Goal: Task Accomplishment & Management: Complete application form

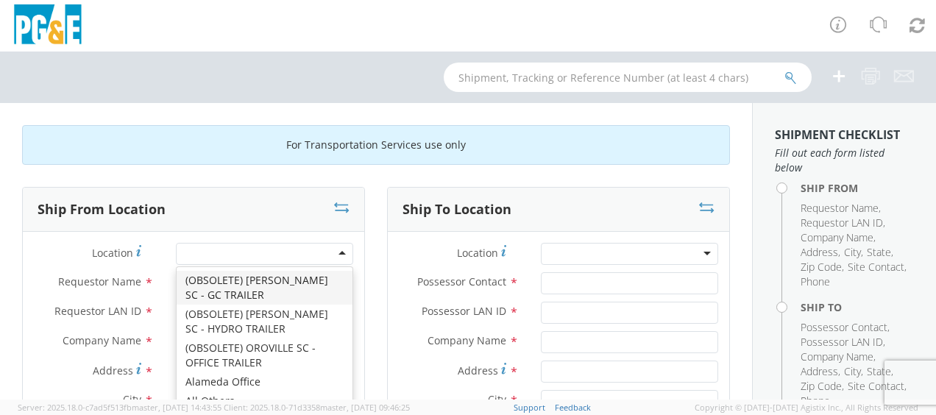
click at [340, 252] on div at bounding box center [264, 254] width 177 height 22
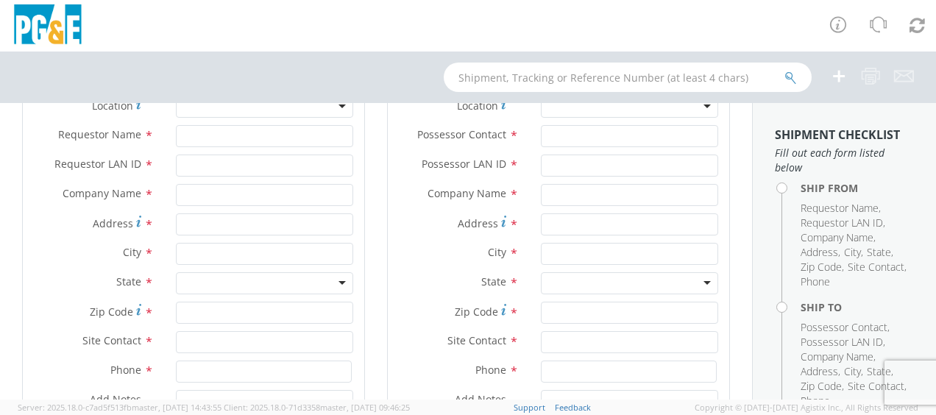
scroll to position [118, 0]
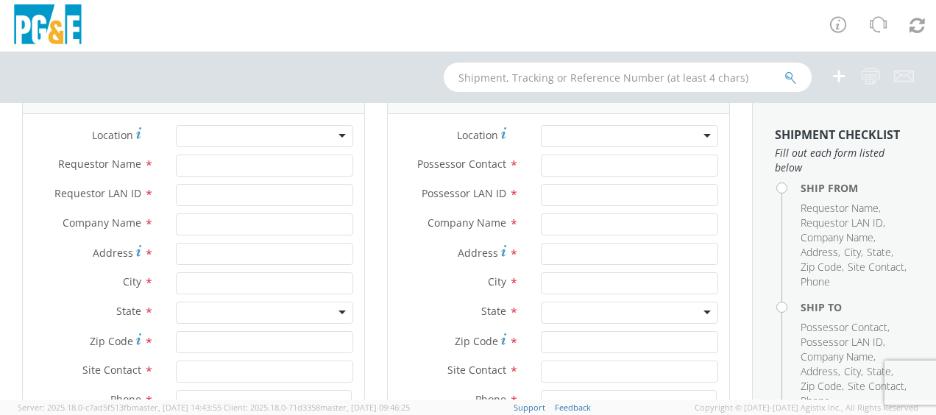
click at [338, 132] on div at bounding box center [264, 136] width 177 height 22
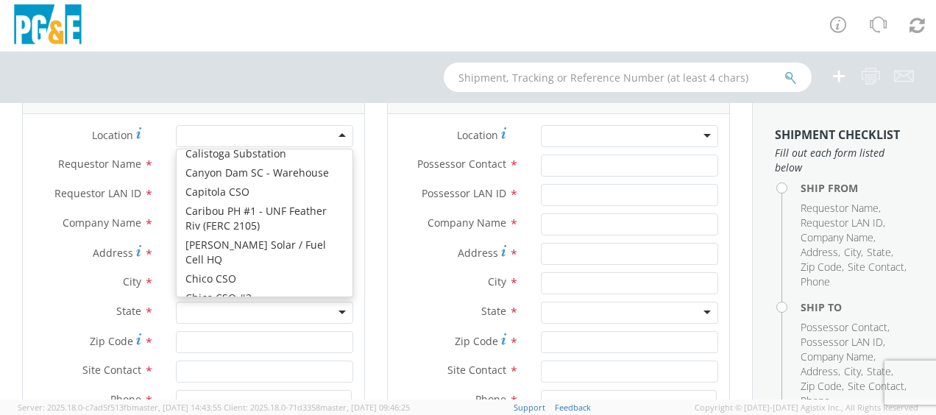
scroll to position [1187, 0]
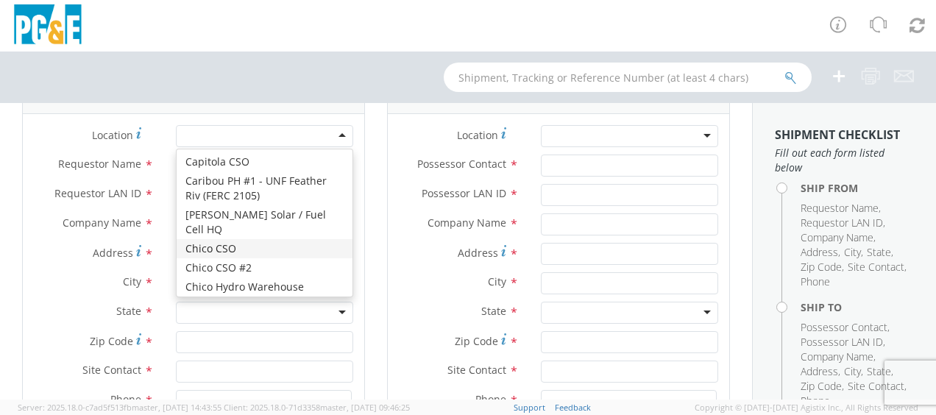
type input "PG&E"
type input "[STREET_ADDRESS]"
type input "Chico"
type input "95928"
click at [339, 131] on div "Chico CSO" at bounding box center [264, 136] width 177 height 22
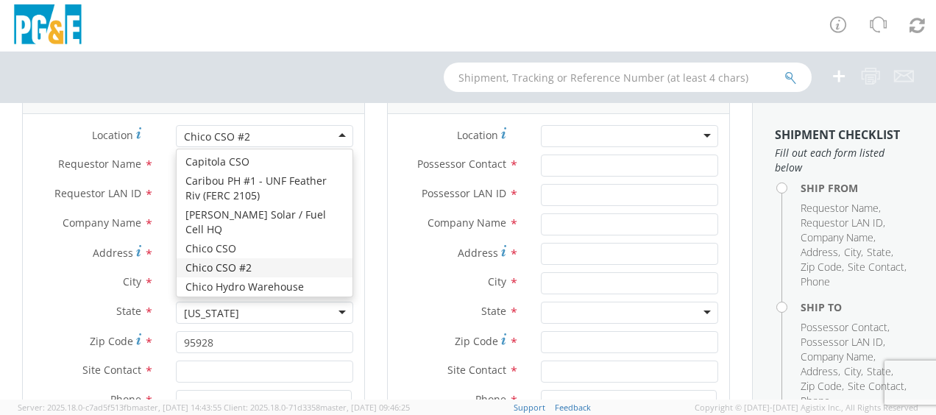
click at [339, 134] on div "Chico CSO #2" at bounding box center [264, 136] width 177 height 22
type input "[STREET_ADDRESS]"
type input "CHICO"
type input "95926"
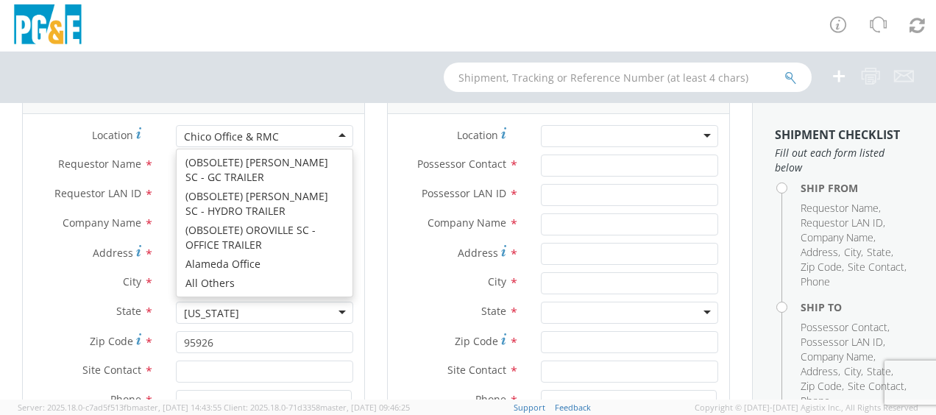
click at [337, 138] on div "Chico Office & RMC" at bounding box center [264, 136] width 177 height 22
type input "[STREET_ADDRESS]"
type input "95928"
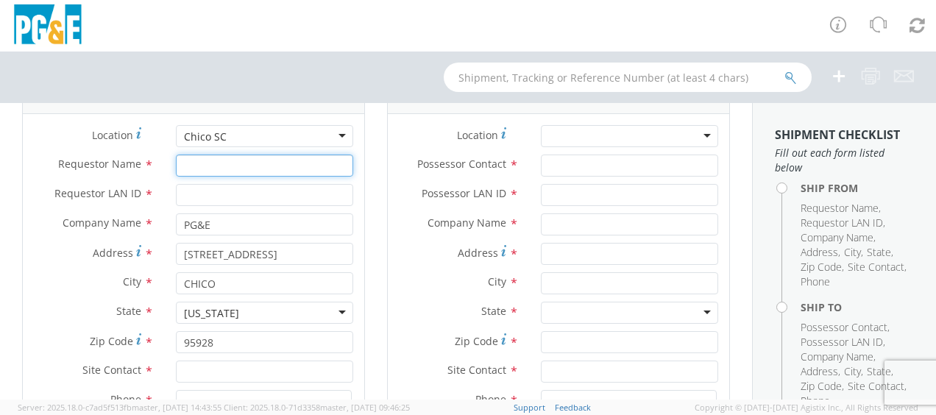
click at [235, 158] on input "Requestor Name *" at bounding box center [264, 166] width 177 height 22
type input "[PERSON_NAME]"
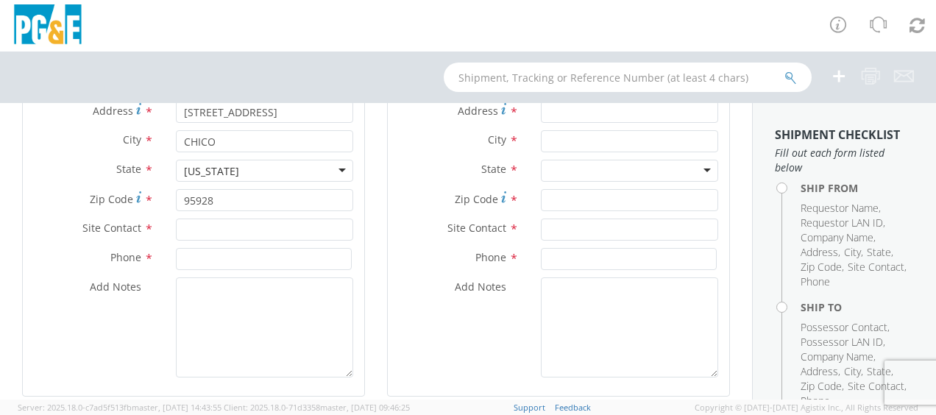
scroll to position [265, 0]
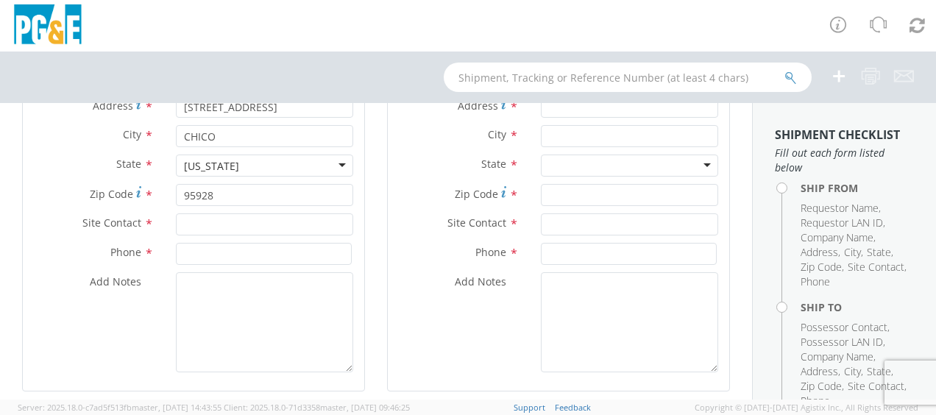
type input "C9S1"
click at [182, 231] on input "text" at bounding box center [264, 224] width 177 height 22
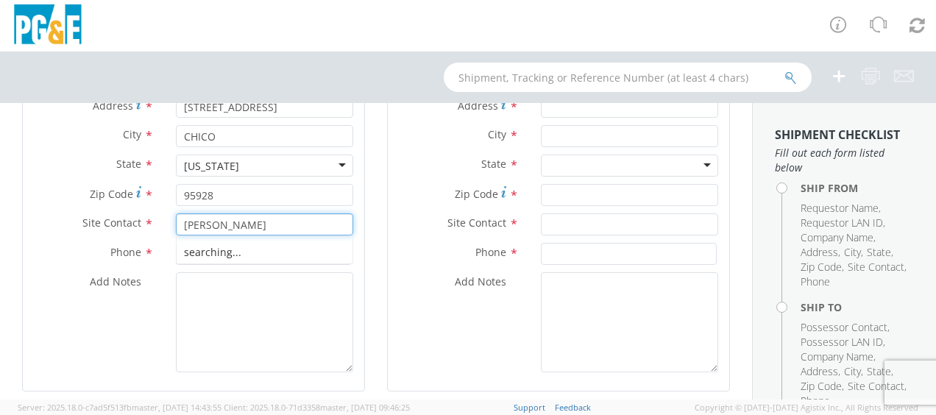
type input "[PERSON_NAME]"
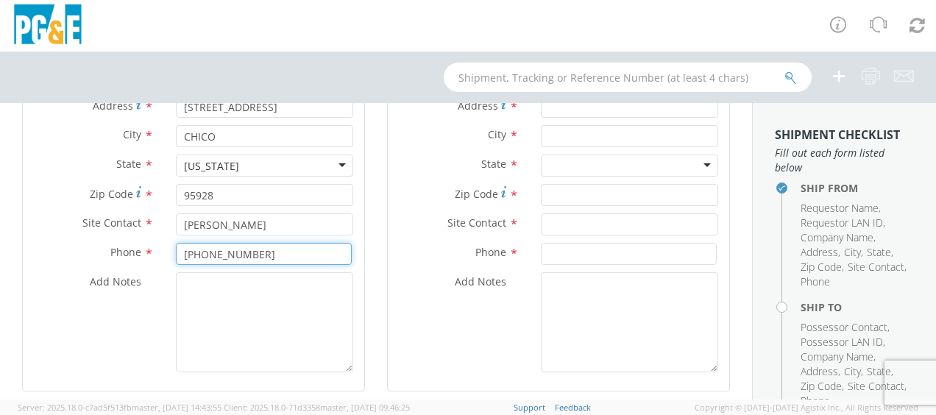
type input "[PHONE_NUMBER]"
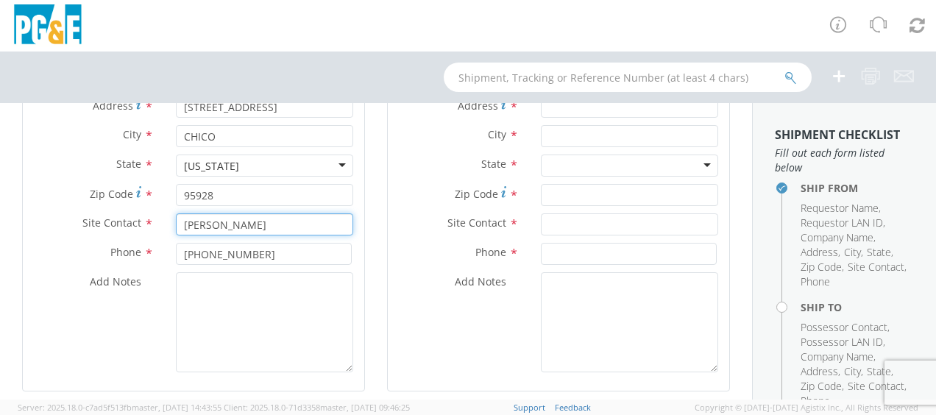
click at [182, 231] on input "[PERSON_NAME]" at bounding box center [264, 224] width 177 height 22
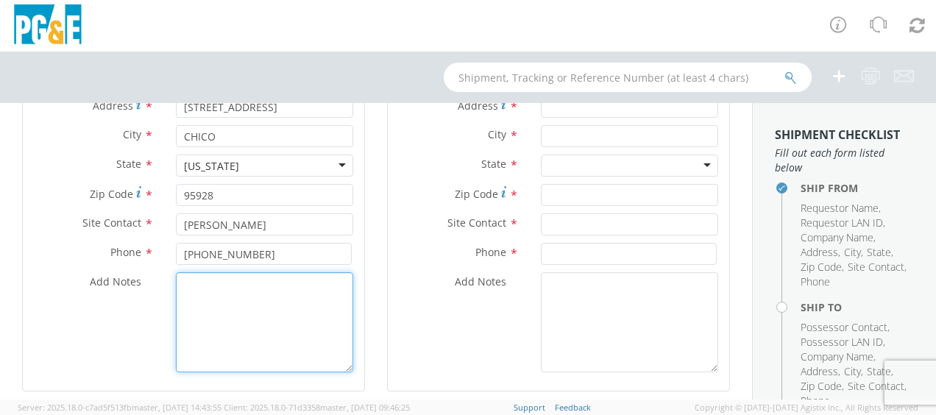
click at [199, 285] on textarea "Add Notes *" at bounding box center [264, 322] width 177 height 100
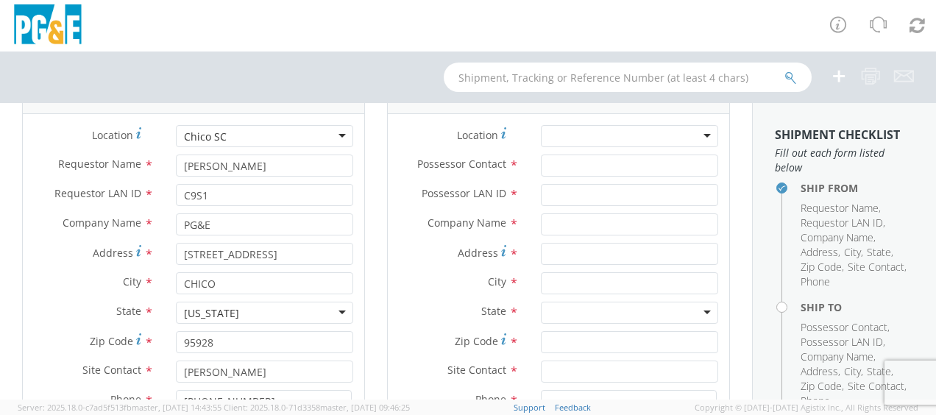
scroll to position [0, 0]
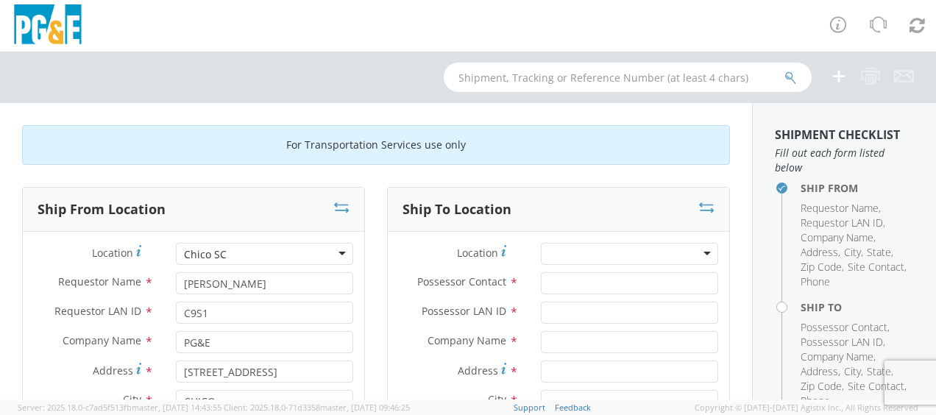
type textarea "AT REAR OF YARD"
click at [550, 281] on input "Possessor Contact *" at bounding box center [629, 283] width 177 height 22
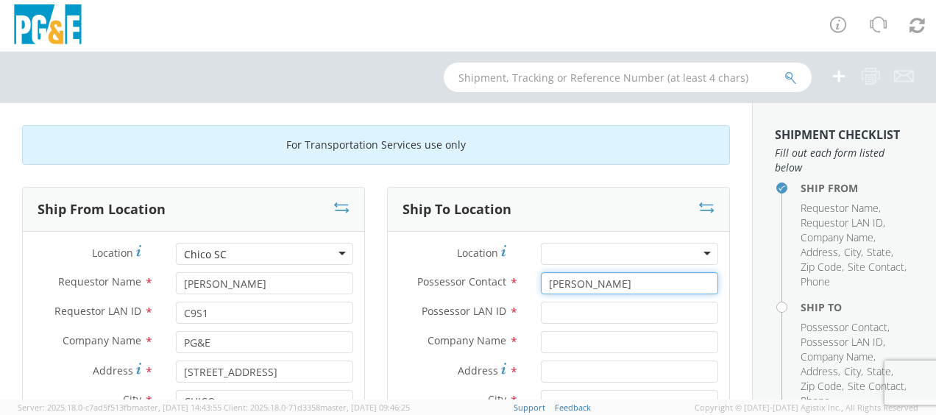
type input "[PERSON_NAME]"
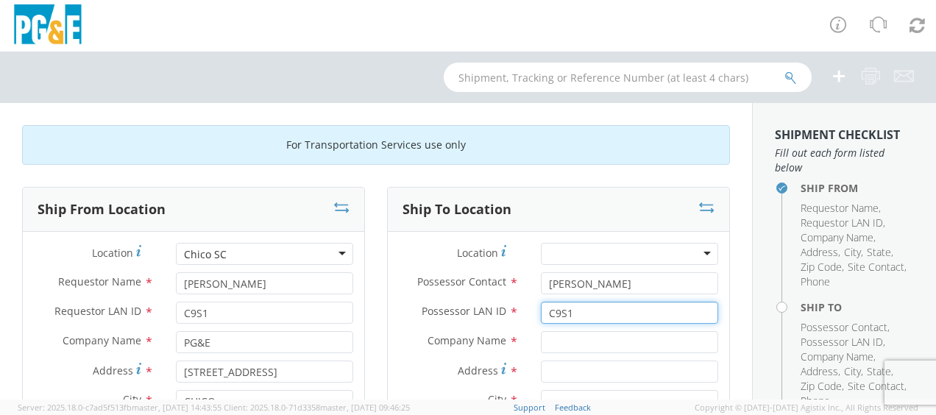
type input "C9S1"
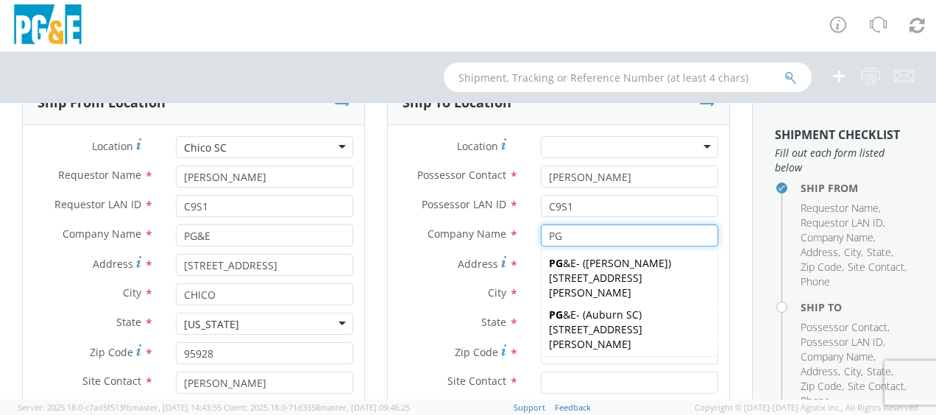
scroll to position [118, 0]
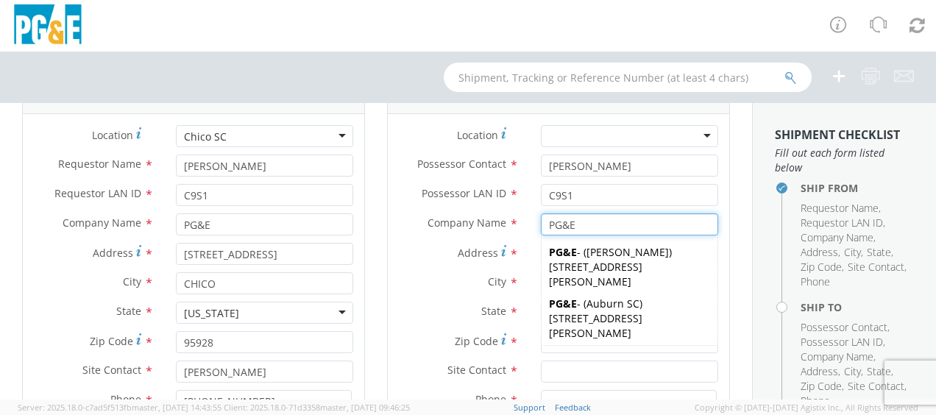
type input "PG&E"
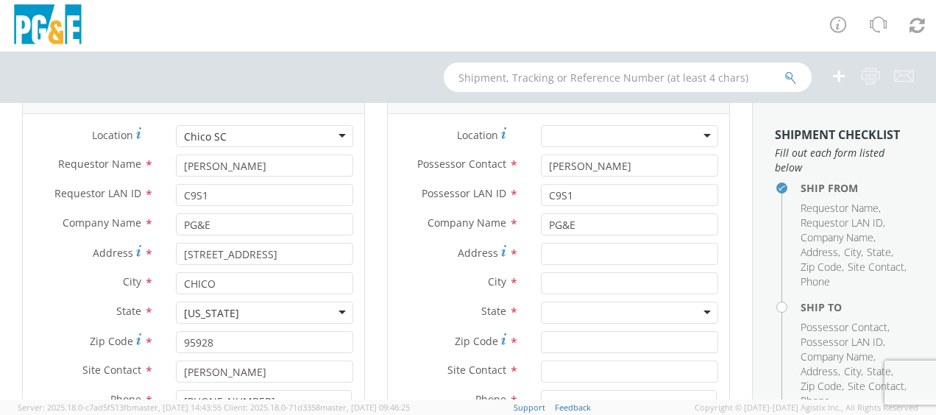
drag, startPoint x: 731, startPoint y: 244, endPoint x: 554, endPoint y: 255, distance: 176.9
click at [554, 255] on input "Address *" at bounding box center [629, 254] width 177 height 22
type input "3199 E [PERSON_NAME]"
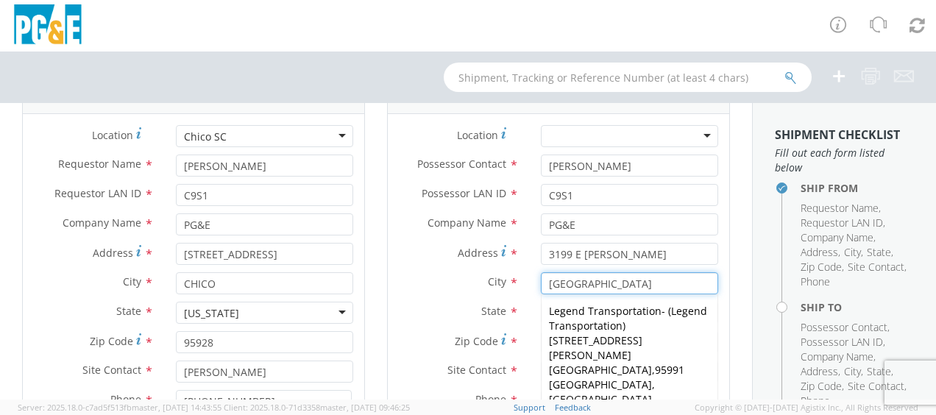
type input "[GEOGRAPHIC_DATA]"
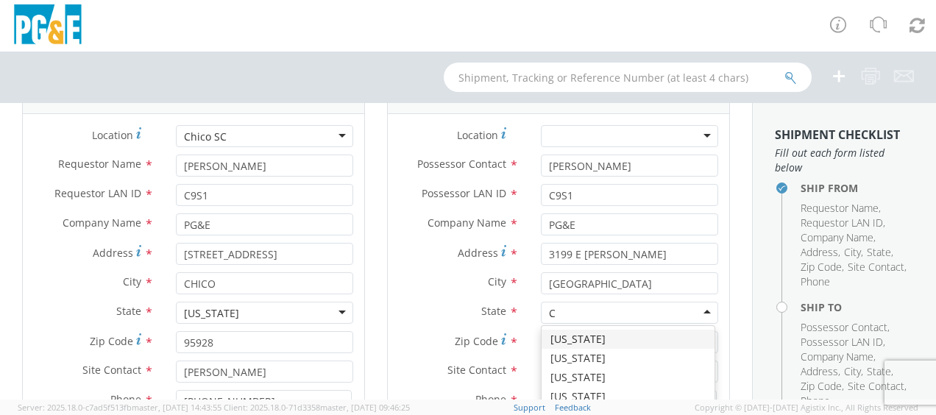
type input "CA"
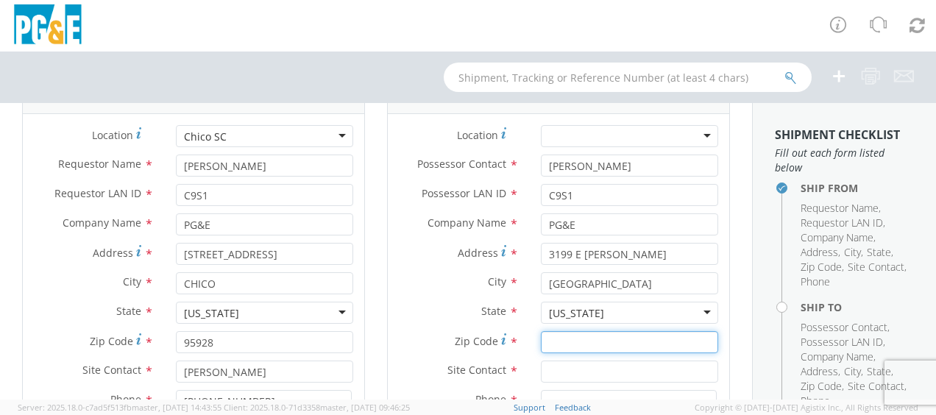
click at [581, 338] on input "Zip Code *" at bounding box center [629, 342] width 177 height 22
type input "95991"
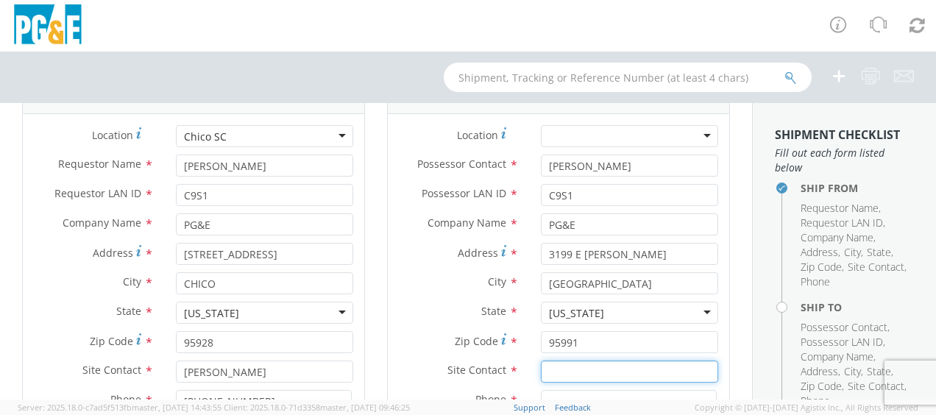
click at [581, 338] on input "95991" at bounding box center [629, 342] width 177 height 22
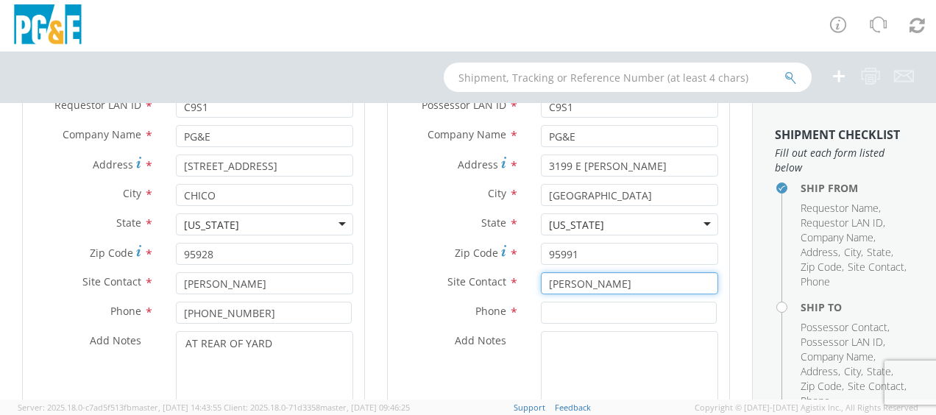
scroll to position [235, 0]
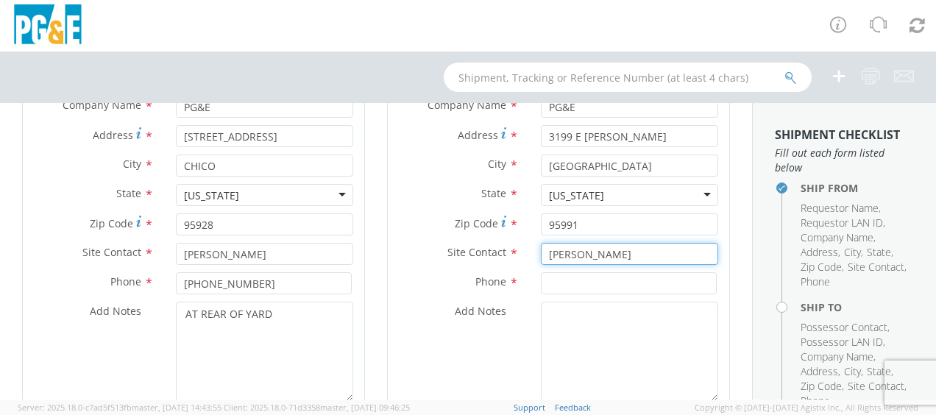
type input "[PERSON_NAME]"
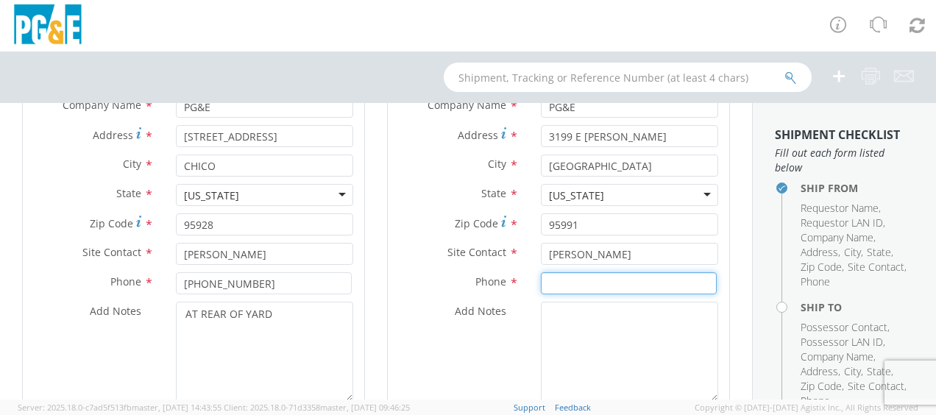
click at [562, 275] on input at bounding box center [629, 283] width 176 height 22
type input "[PHONE_NUMBER]"
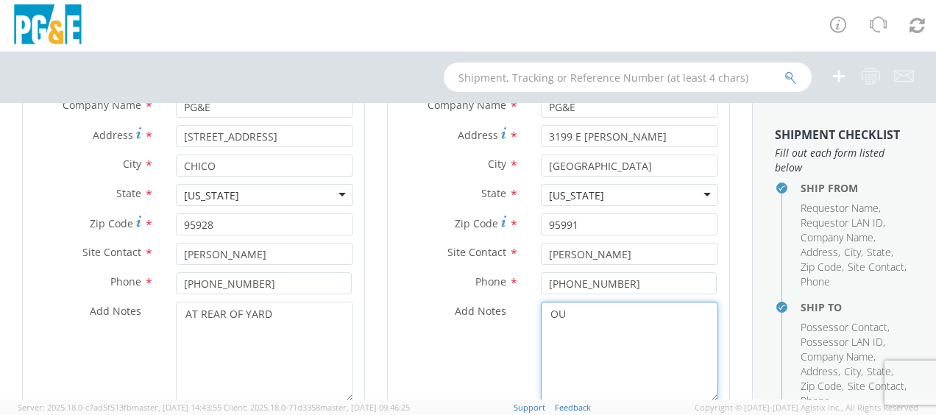
type textarea "O"
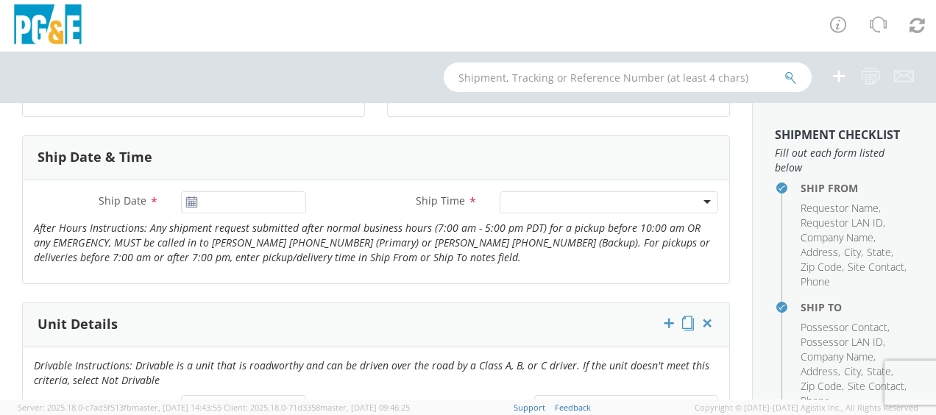
scroll to position [559, 0]
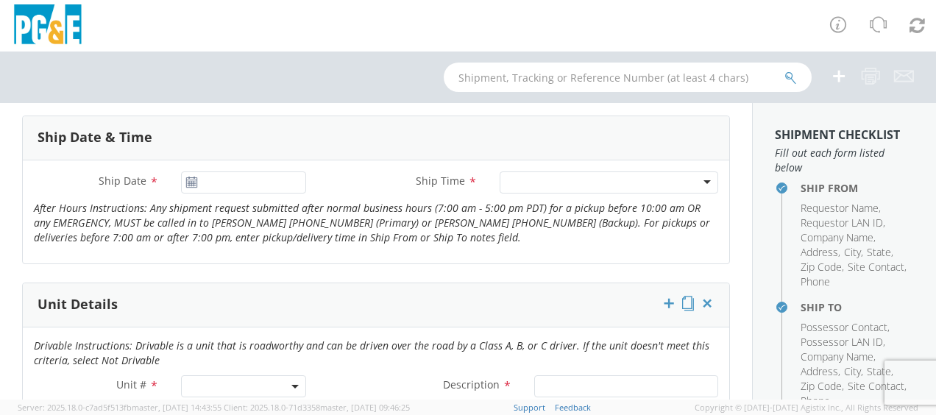
type textarea "PLACE UNIT OUT IN THE MIDDLE OF THE YARD"
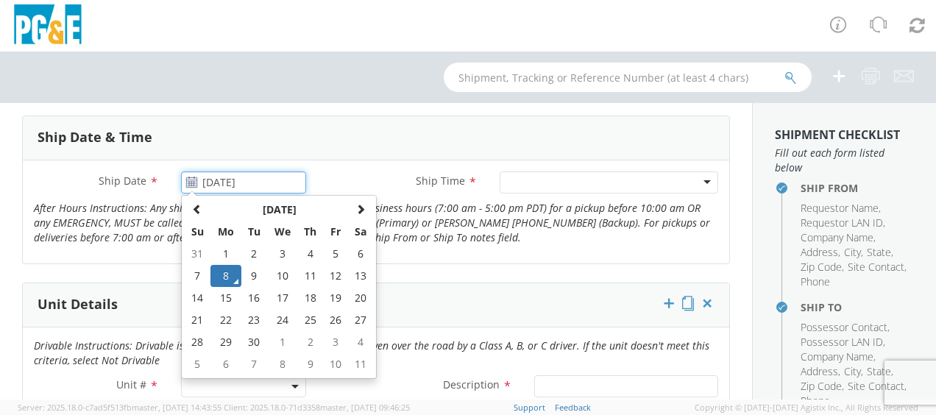
click at [207, 181] on input "[DATE]" at bounding box center [243, 182] width 125 height 22
click at [245, 271] on td "9" at bounding box center [254, 276] width 26 height 22
type input "[DATE]"
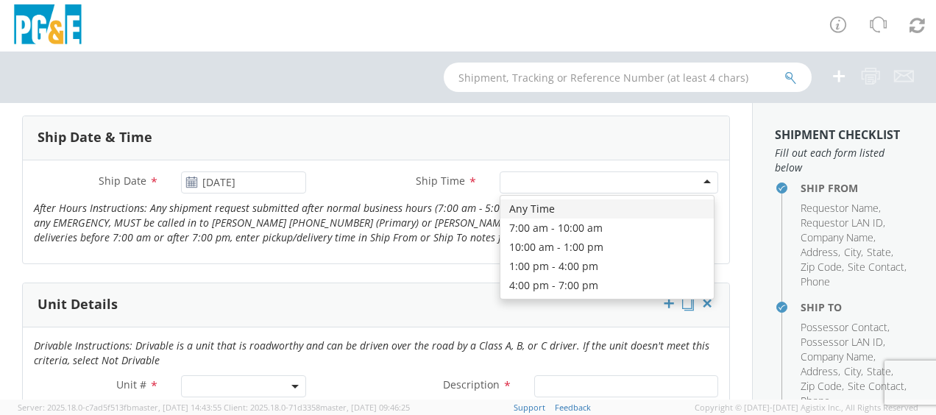
click at [693, 180] on div at bounding box center [609, 182] width 219 height 22
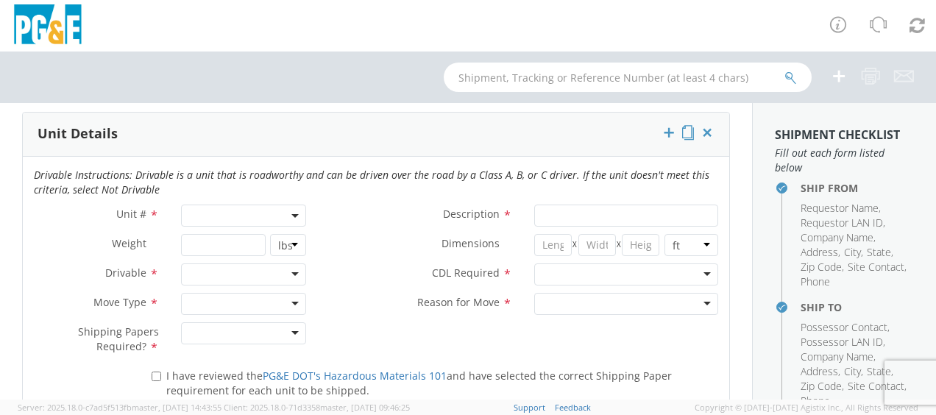
scroll to position [736, 0]
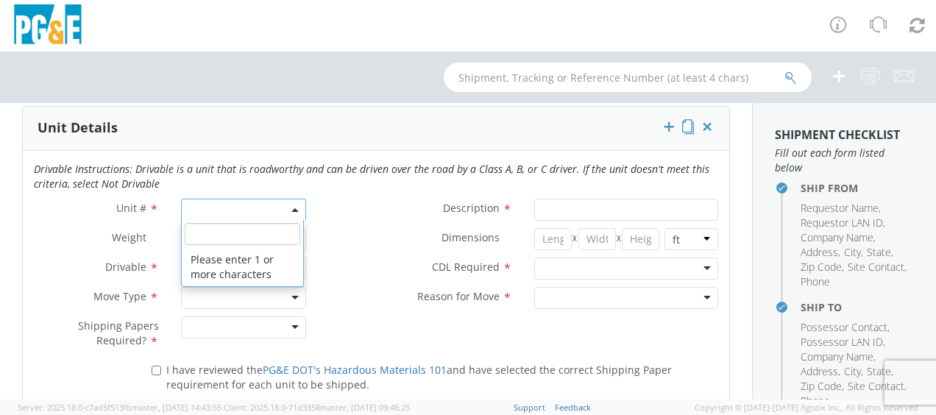
click at [222, 206] on span at bounding box center [243, 210] width 125 height 22
click at [209, 235] on input "search" at bounding box center [243, 234] width 116 height 22
type input "B29286"
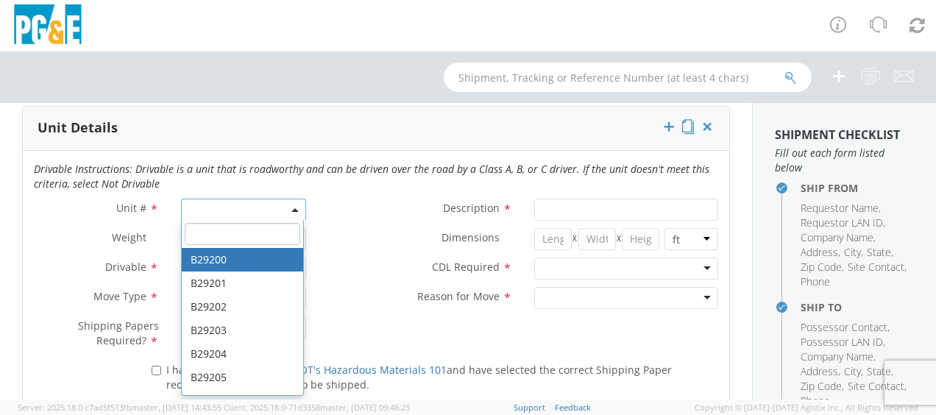
type input "TRAILER; EMERGENCY RESPONSE"
type input "9950"
select select "B29200"
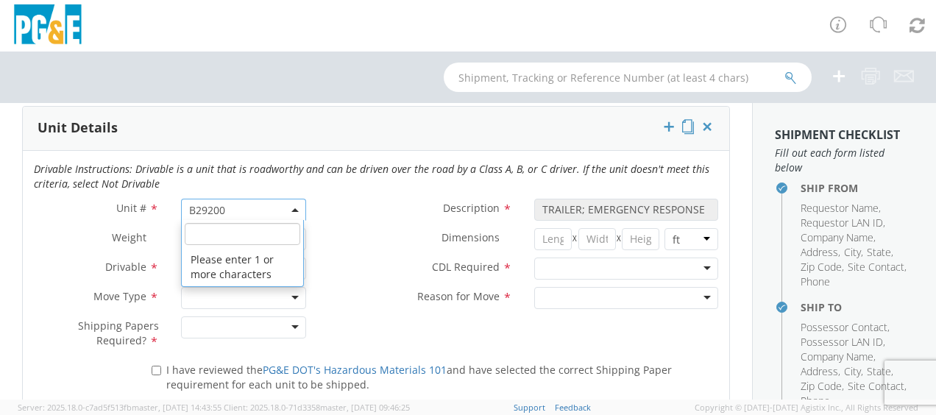
click at [294, 204] on span at bounding box center [295, 210] width 3 height 22
click at [216, 235] on input "search" at bounding box center [243, 234] width 116 height 22
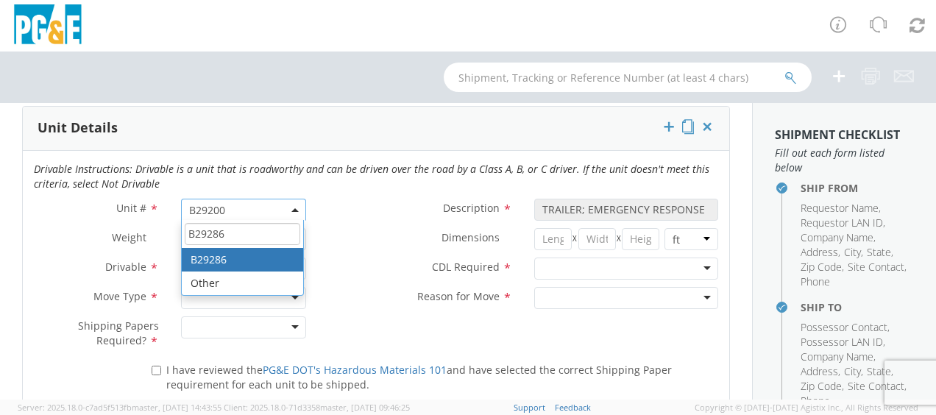
type input "B29286"
type input "TRAILER; FLAT OR LOW BED-5TH"
type input "88000"
select select "B29286"
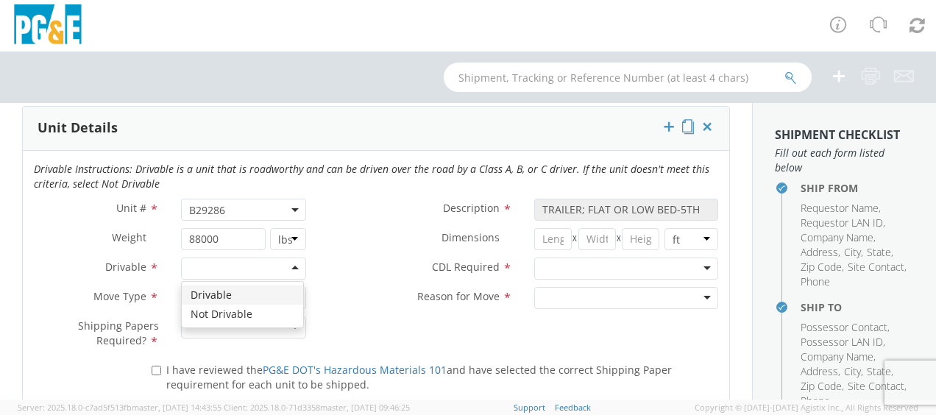
click at [288, 265] on div at bounding box center [243, 269] width 125 height 22
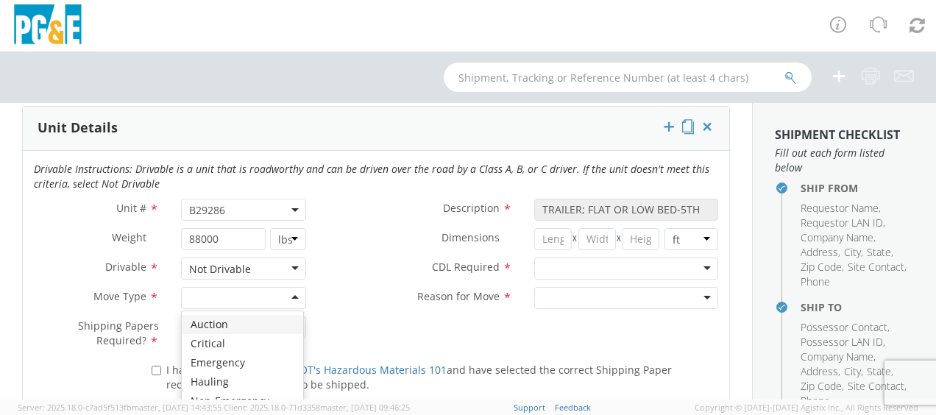
click at [287, 296] on div at bounding box center [243, 298] width 125 height 22
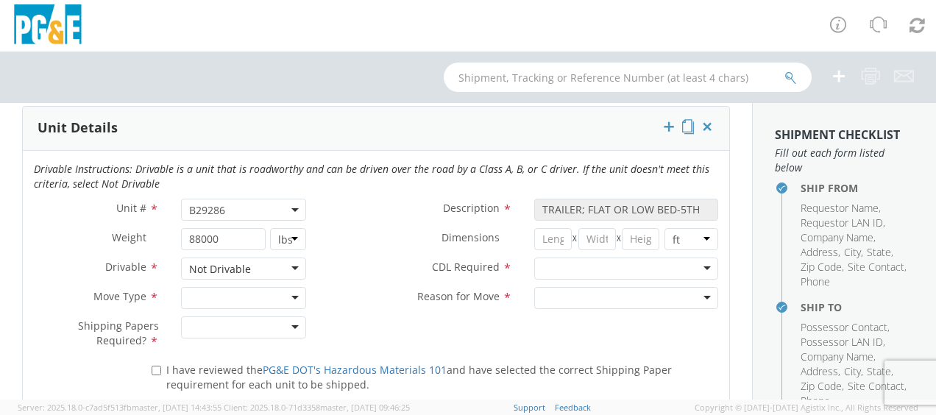
click at [290, 296] on div at bounding box center [243, 298] width 125 height 22
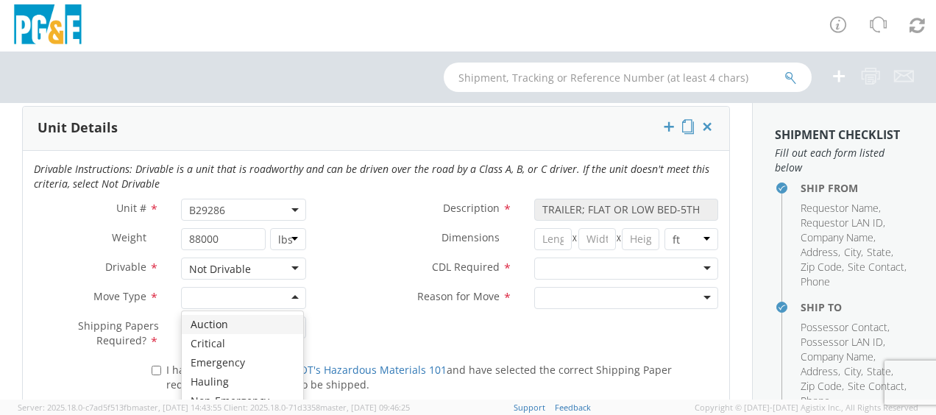
click at [290, 296] on div at bounding box center [243, 298] width 125 height 22
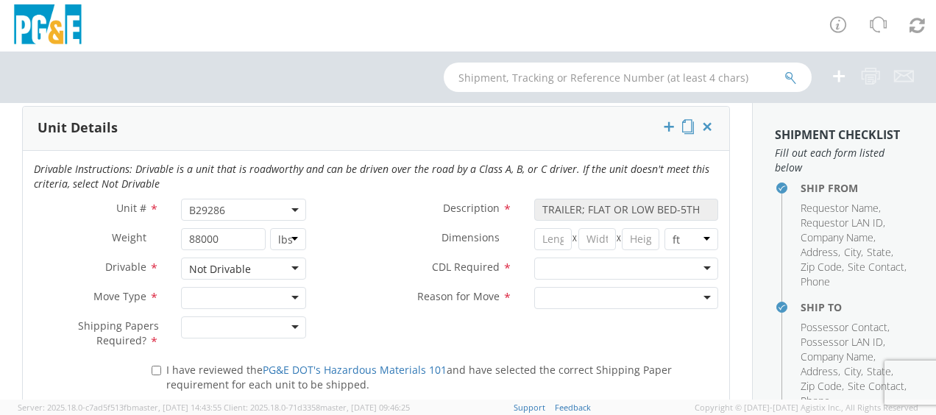
click at [290, 296] on div at bounding box center [243, 298] width 125 height 22
click at [291, 322] on div at bounding box center [243, 327] width 125 height 22
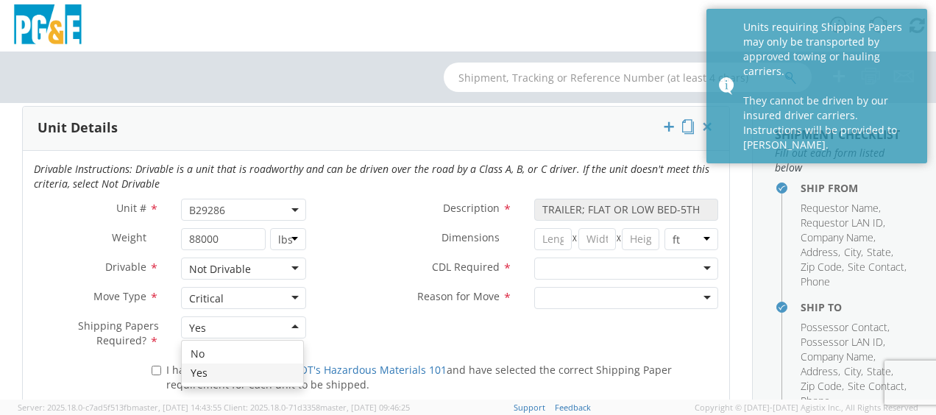
click at [288, 322] on div "Yes" at bounding box center [243, 327] width 125 height 22
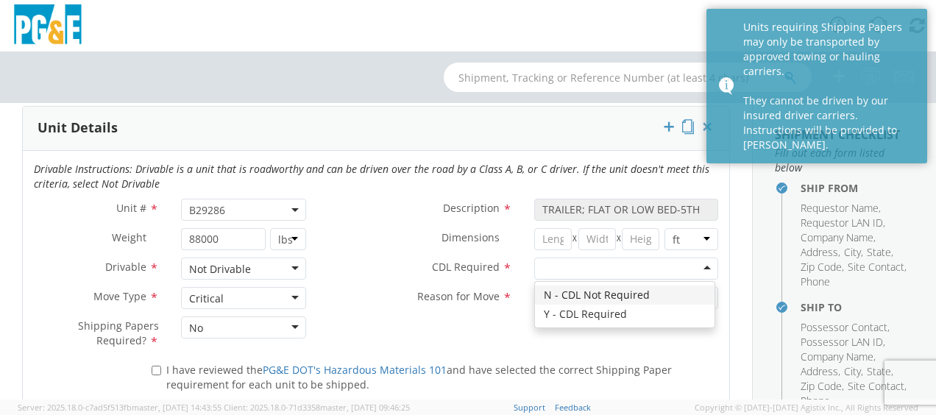
click at [695, 265] on div at bounding box center [626, 269] width 184 height 22
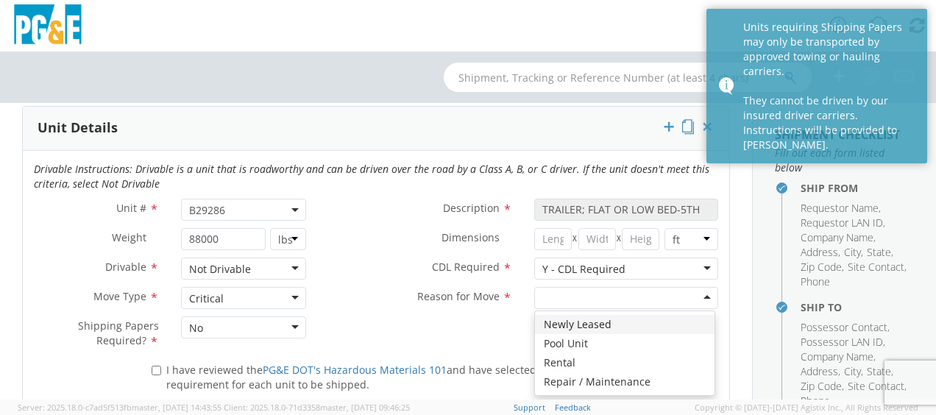
click at [698, 295] on div at bounding box center [626, 298] width 184 height 22
click at [695, 292] on div "Pool Unit" at bounding box center [626, 298] width 184 height 22
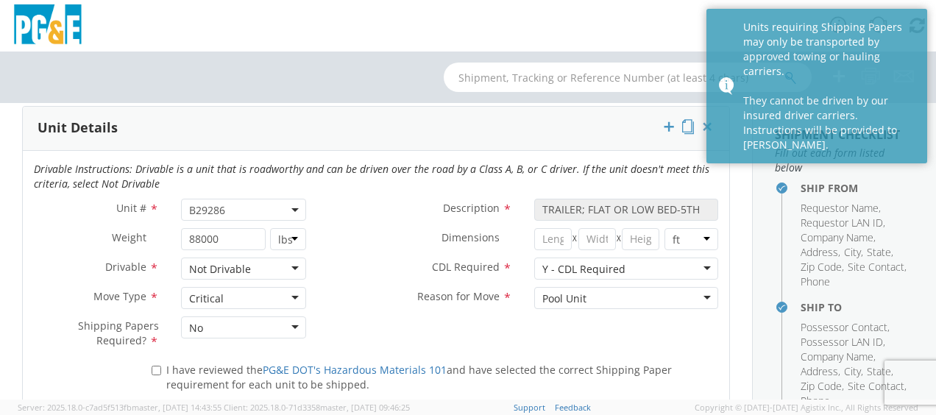
click at [664, 343] on div "Unit # * B29200 B29286 B29286 Description * TRAILER; FLAT OR LOW BED-5TH Weight…" at bounding box center [376, 278] width 706 height 159
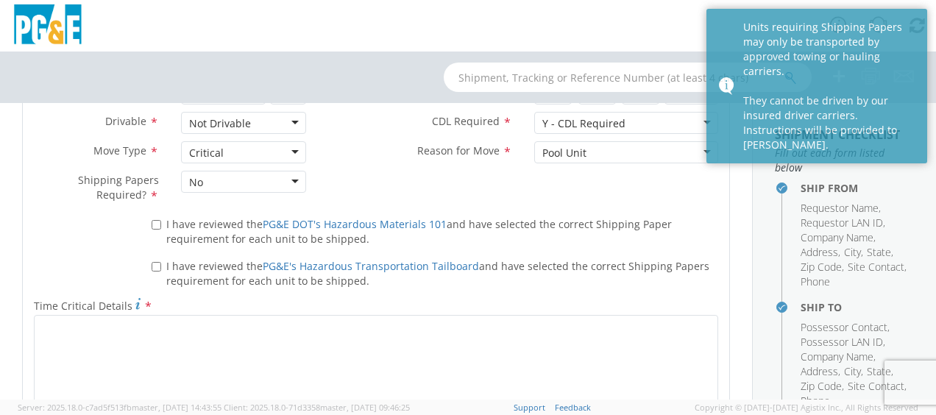
scroll to position [883, 0]
click at [156, 219] on input "I have reviewed the PG&E DOT's Hazardous Materials 101 and have selected the co…" at bounding box center [157, 224] width 10 height 10
checkbox input "true"
click at [154, 260] on input "I have reviewed the PG&E's Hazardous Transportation Tailboard and have selected…" at bounding box center [157, 265] width 10 height 10
checkbox input "true"
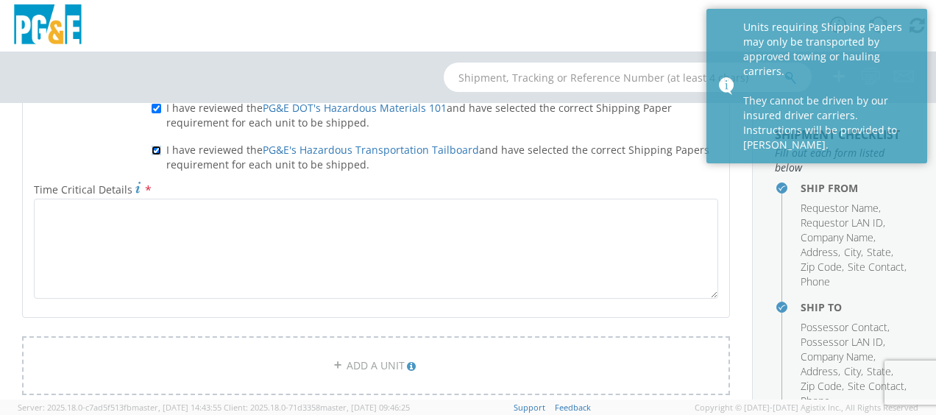
scroll to position [1001, 0]
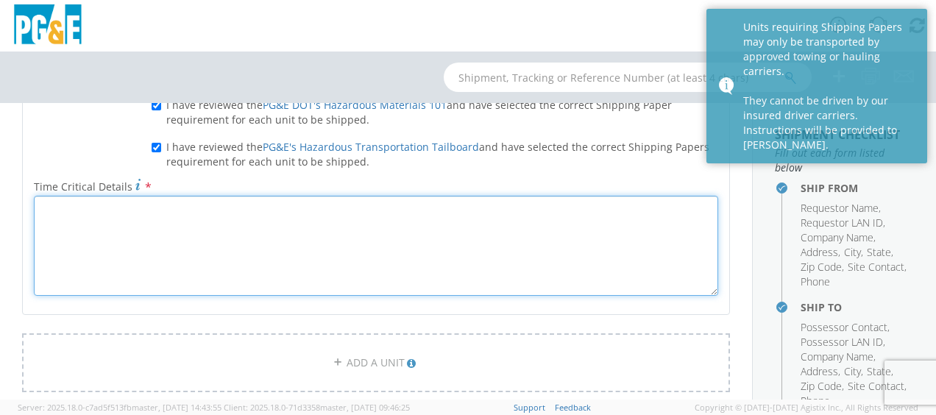
click at [110, 234] on textarea "Time Critical Details *" at bounding box center [376, 246] width 684 height 100
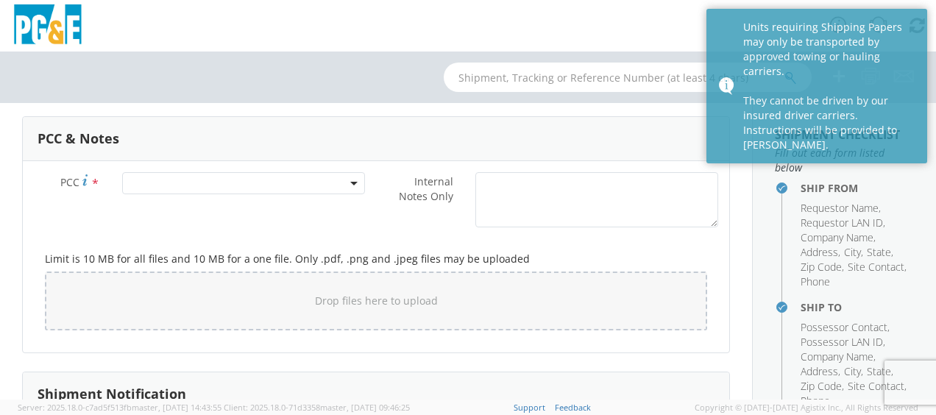
scroll to position [1334, 0]
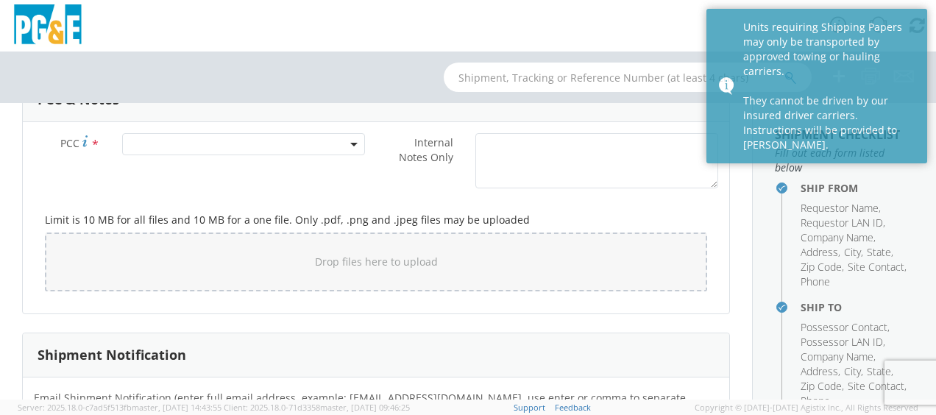
type textarea "I SPOKE TO [PERSON_NAME] AND HE IS GOING TO MOVE THE UNIT"
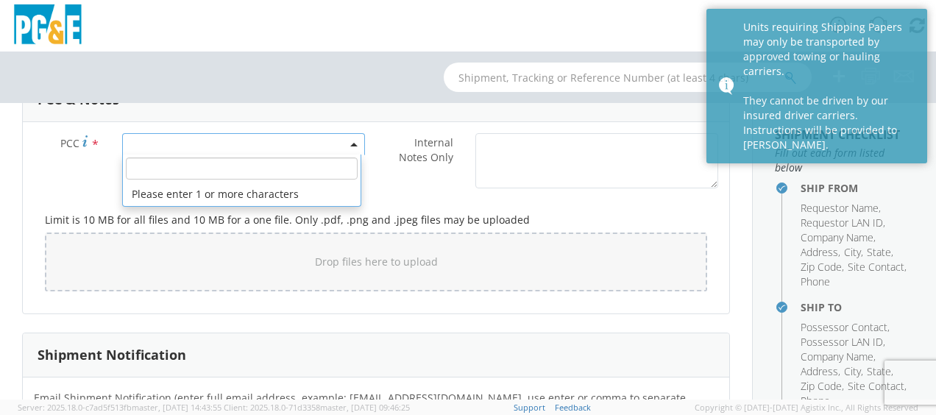
click at [353, 137] on span at bounding box center [354, 144] width 3 height 22
click at [186, 166] on input "number" at bounding box center [242, 168] width 232 height 22
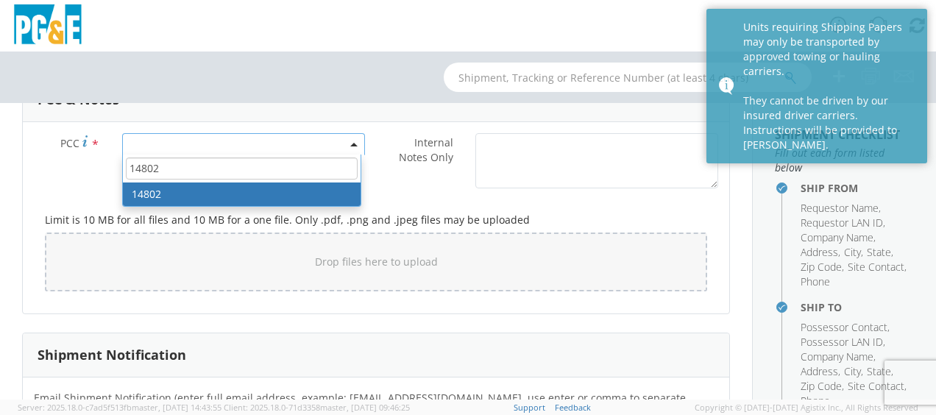
type input "14802"
select select "14802"
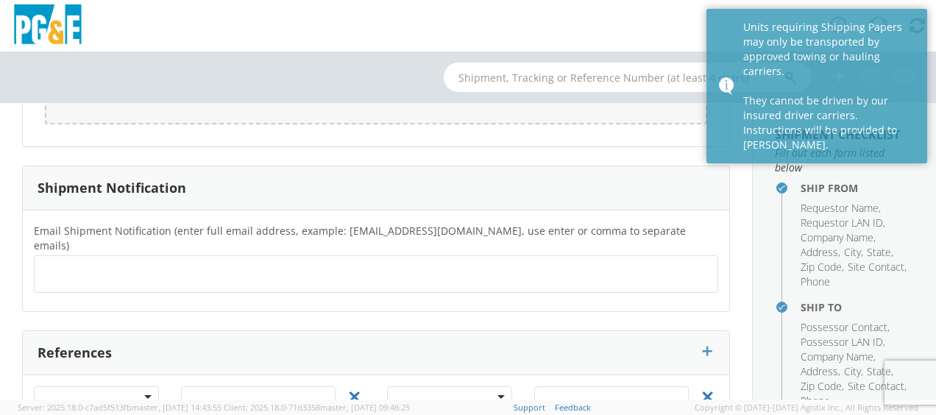
scroll to position [1556, 0]
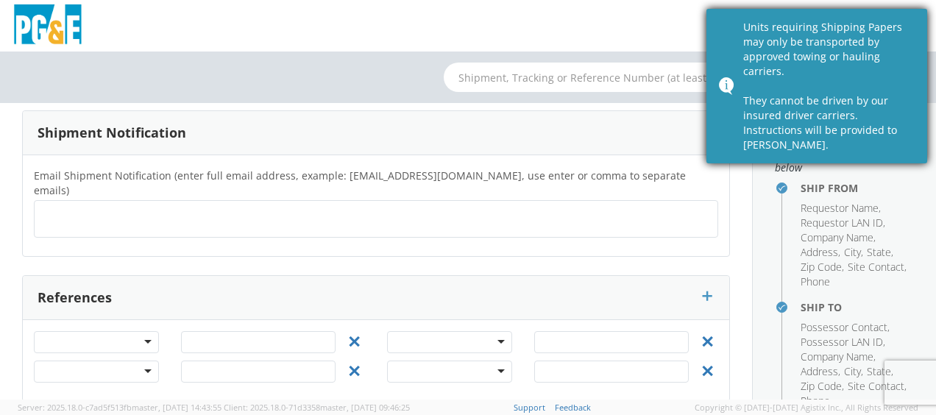
click at [907, 32] on div "Units requiring Shipping Papers may only be transported by approved towing or h…" at bounding box center [829, 86] width 173 height 132
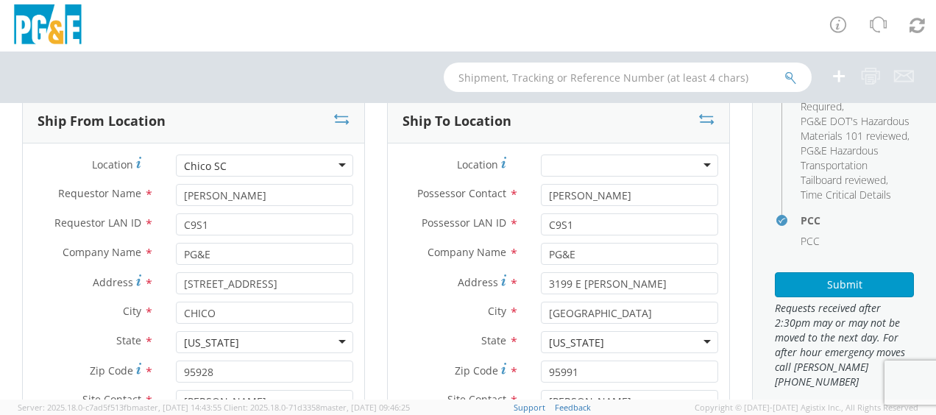
scroll to position [118, 0]
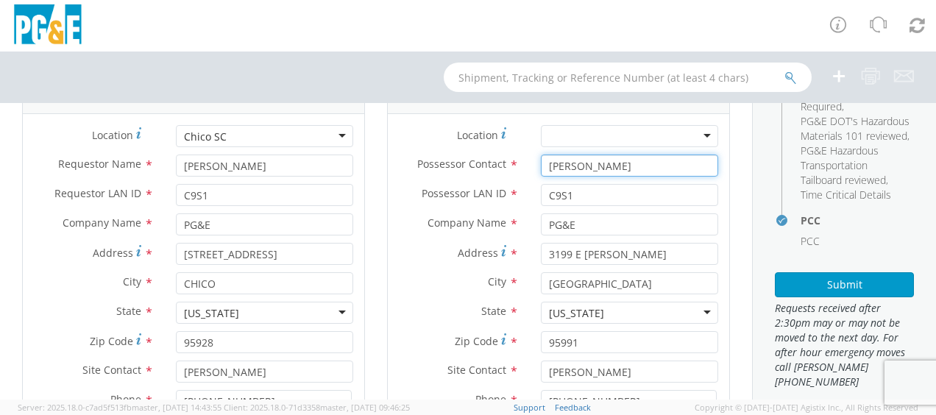
click at [625, 162] on input "[PERSON_NAME]" at bounding box center [629, 166] width 177 height 22
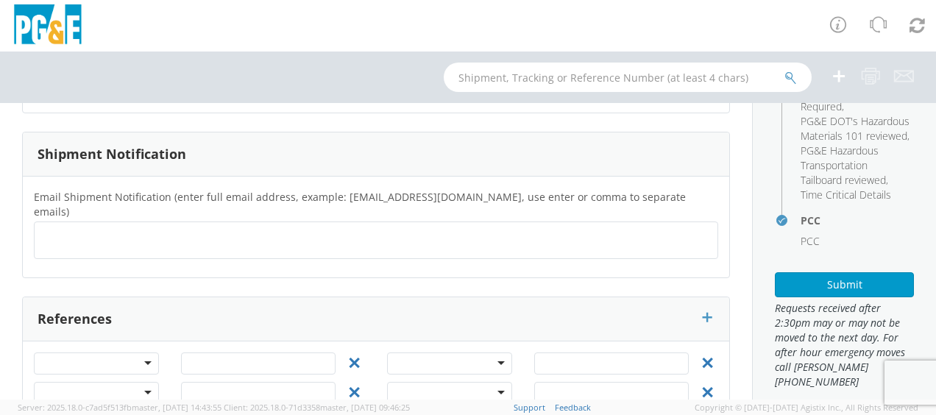
scroll to position [1556, 0]
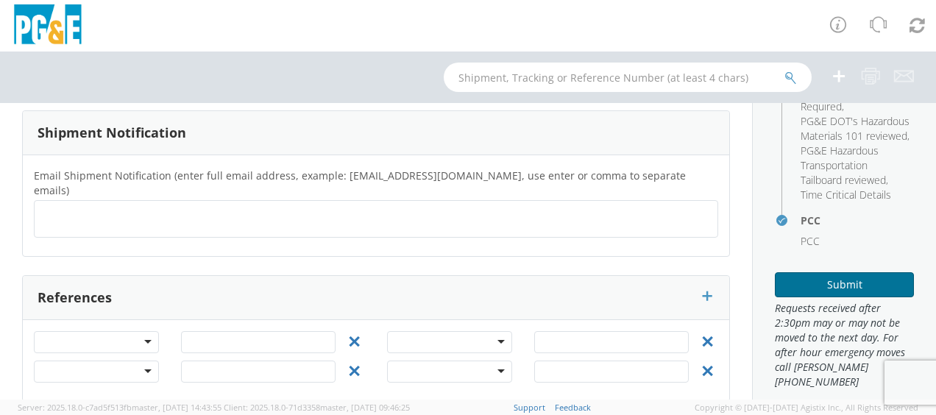
type input "[PERSON_NAME] [PHONE_NUMBER]"
click at [834, 297] on button "Submit" at bounding box center [844, 284] width 139 height 25
